Goal: Task Accomplishment & Management: Use online tool/utility

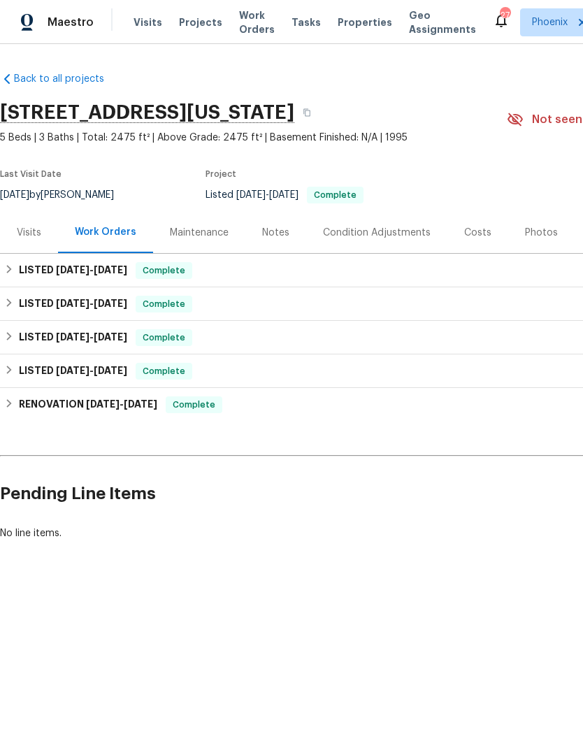
scroll to position [0, 101]
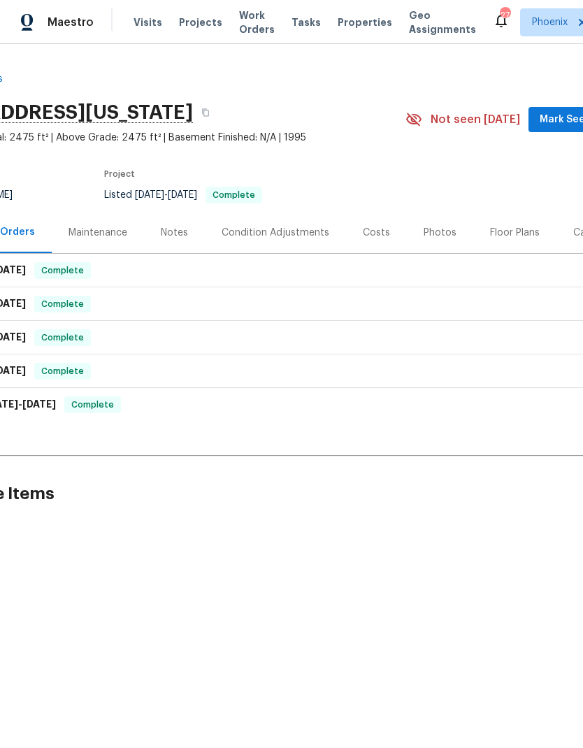
click at [575, 115] on span "Mark Seen" at bounding box center [566, 119] width 52 height 17
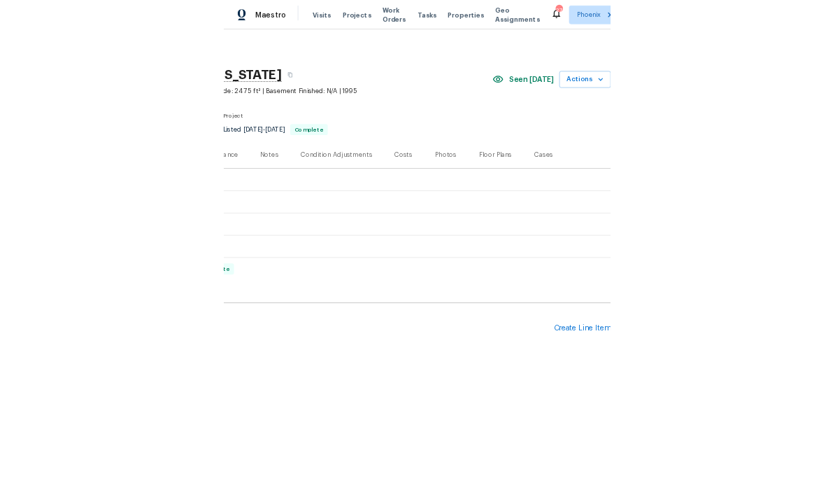
scroll to position [0, 207]
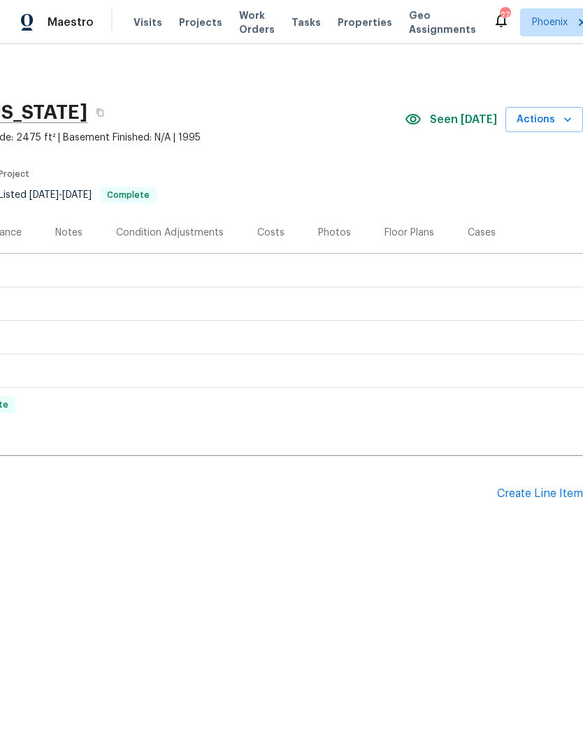
click at [553, 122] on span "Actions" at bounding box center [544, 119] width 55 height 17
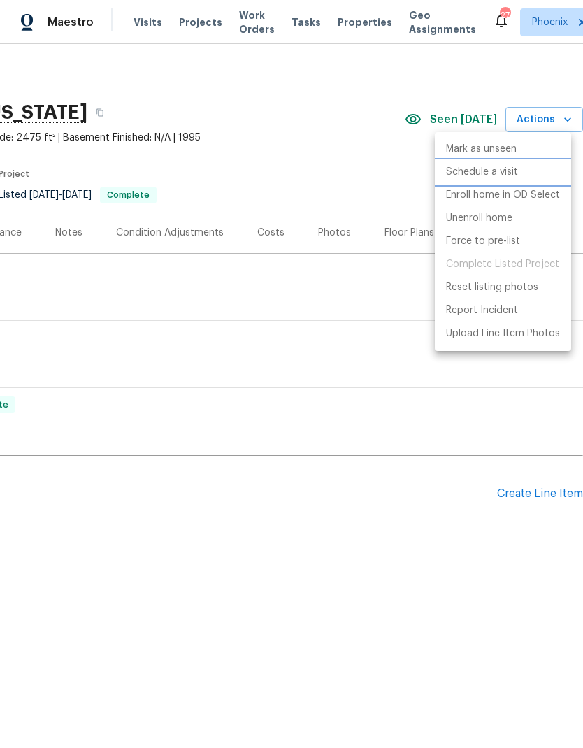
click at [502, 174] on p "Schedule a visit" at bounding box center [482, 172] width 72 height 15
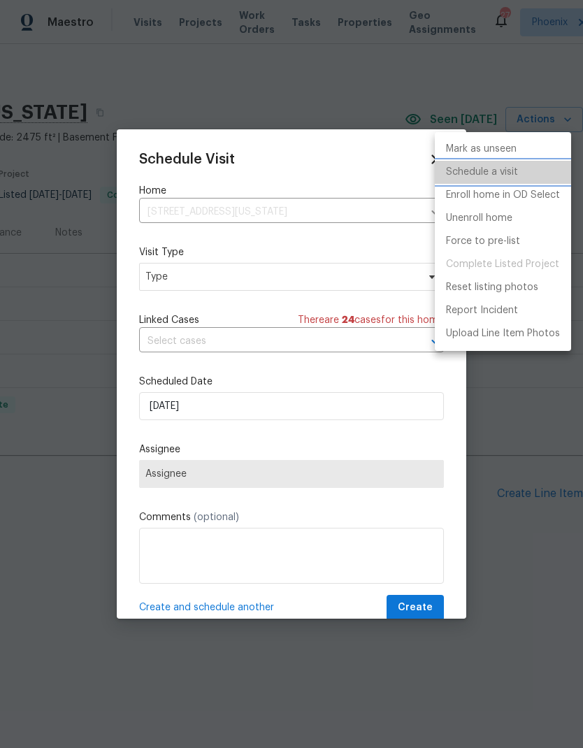
click at [511, 167] on p "Schedule a visit" at bounding box center [482, 172] width 72 height 15
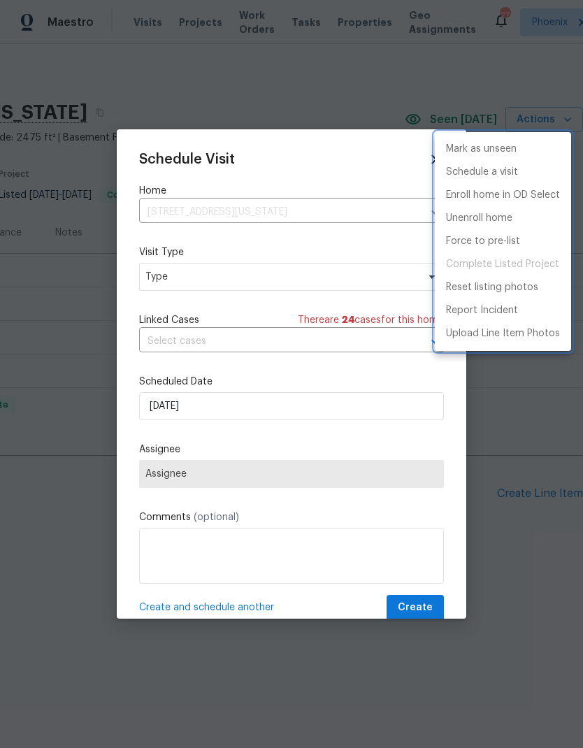
click at [364, 282] on div at bounding box center [291, 374] width 583 height 748
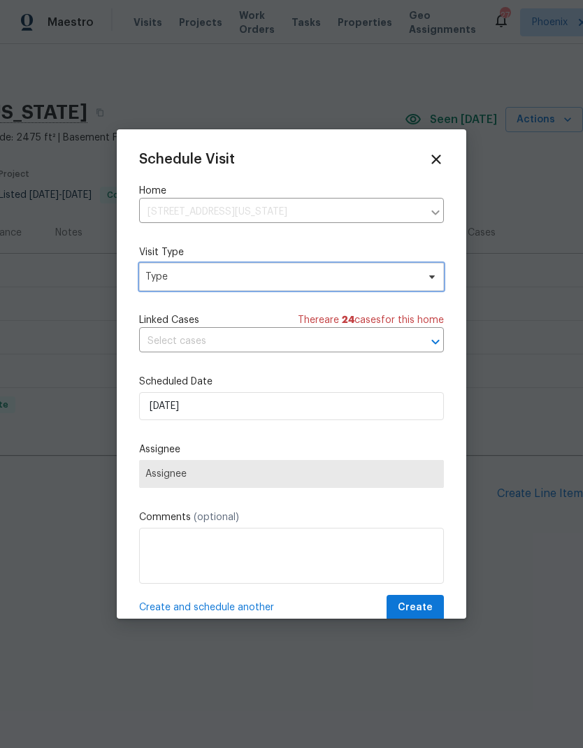
click at [380, 283] on span "Type" at bounding box center [281, 277] width 272 height 14
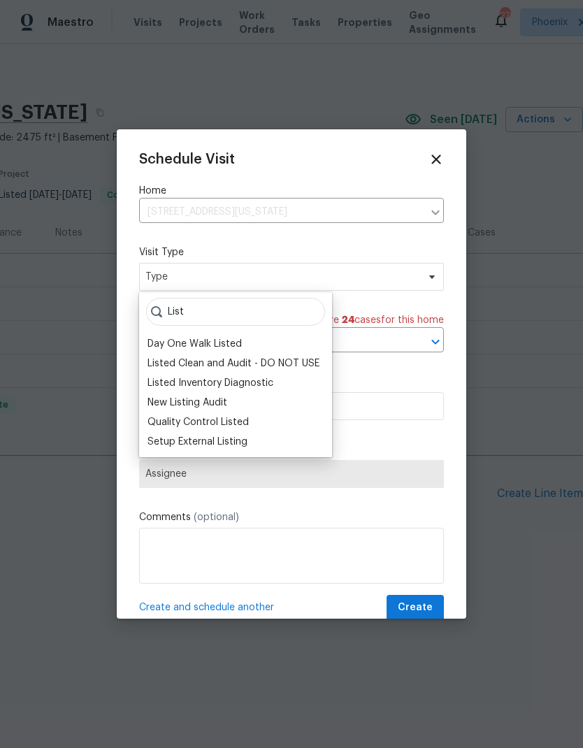
type input "List"
click at [258, 427] on div "Quality Control Listed" at bounding box center [235, 423] width 185 height 20
click at [243, 420] on div "Quality Control Listed" at bounding box center [198, 422] width 101 height 14
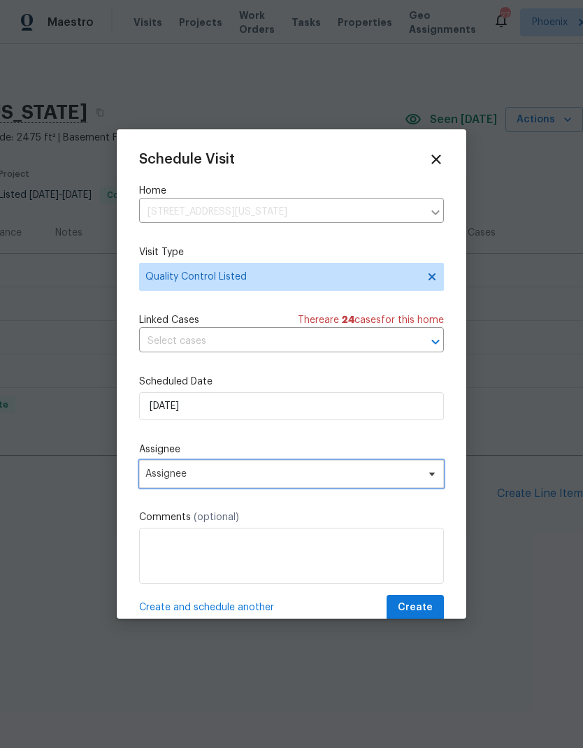
click at [337, 480] on span "Assignee" at bounding box center [282, 474] width 274 height 11
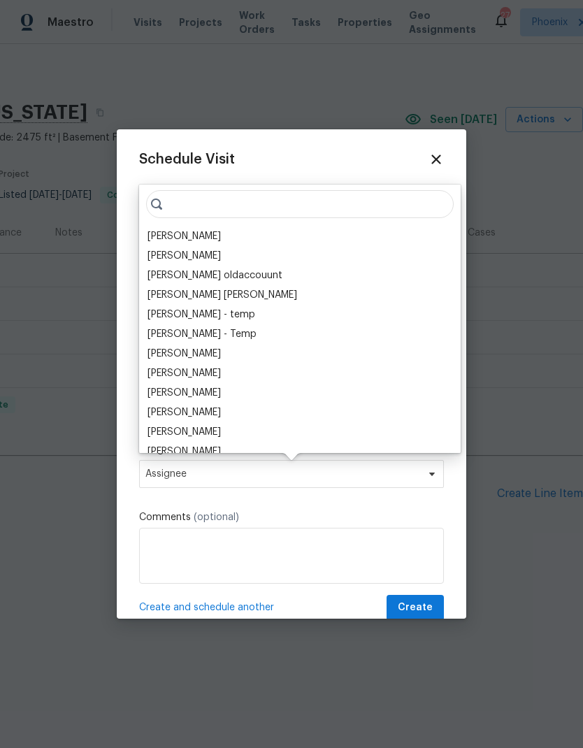
click at [196, 242] on div "[PERSON_NAME]" at bounding box center [184, 236] width 73 height 14
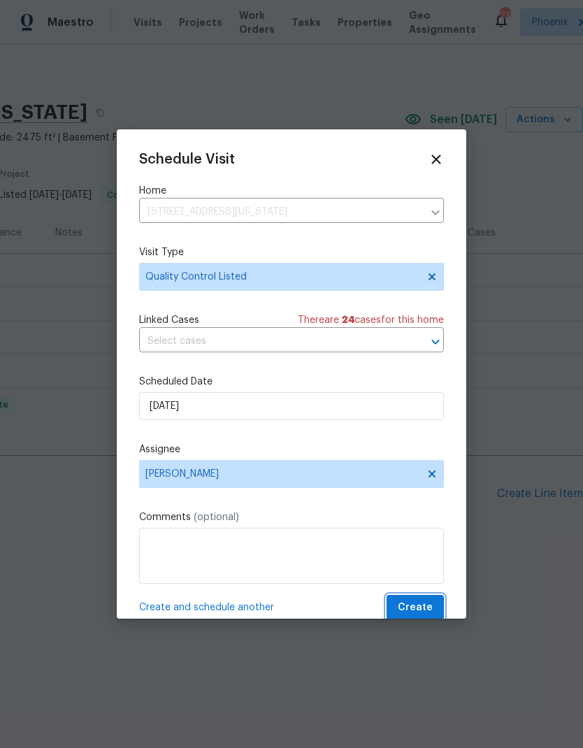
click at [424, 612] on span "Create" at bounding box center [415, 607] width 35 height 17
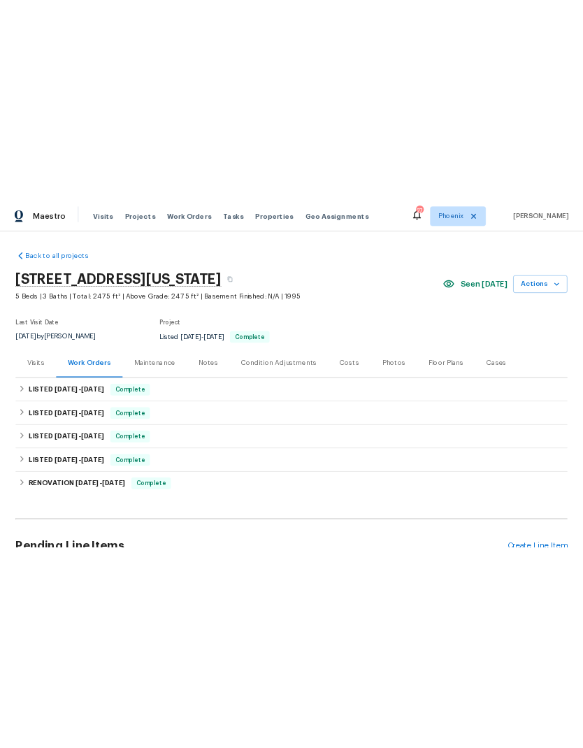
scroll to position [0, 0]
